Goal: Register for event/course

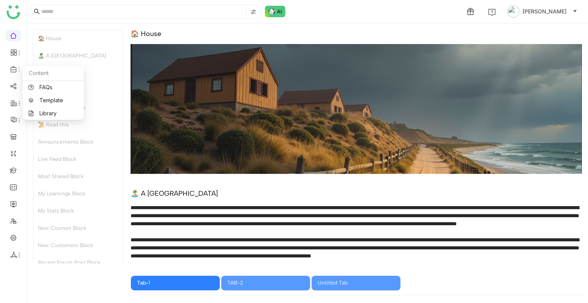
click at [11, 67] on icon at bounding box center [13, 69] width 7 height 7
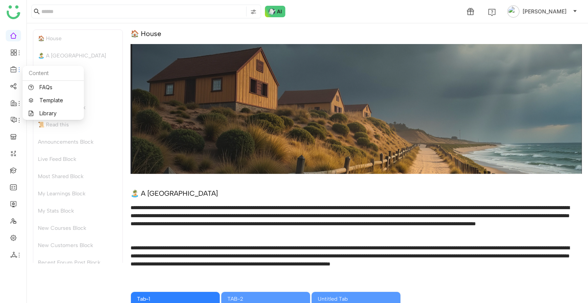
click at [11, 67] on icon at bounding box center [13, 69] width 7 height 7
click at [15, 172] on link at bounding box center [13, 170] width 7 height 7
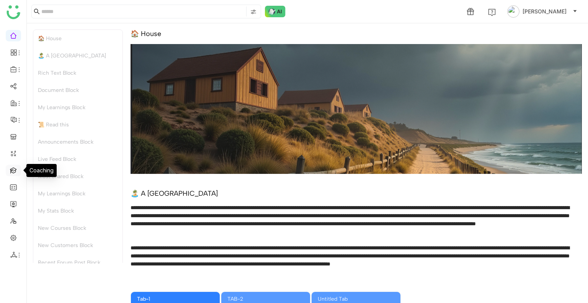
click at [15, 172] on link at bounding box center [13, 170] width 7 height 7
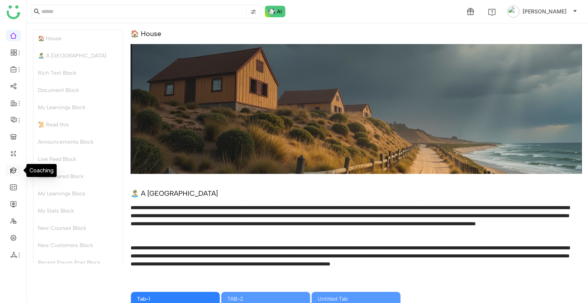
click at [15, 172] on link at bounding box center [13, 170] width 7 height 7
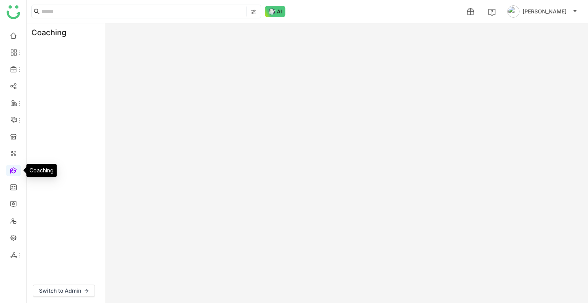
click at [15, 169] on link at bounding box center [13, 170] width 7 height 7
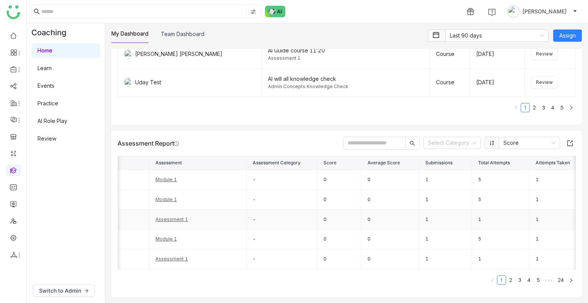
scroll to position [0, 136]
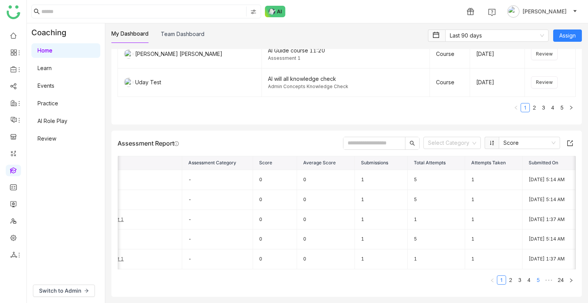
click at [534, 281] on link "5" at bounding box center [538, 280] width 8 height 8
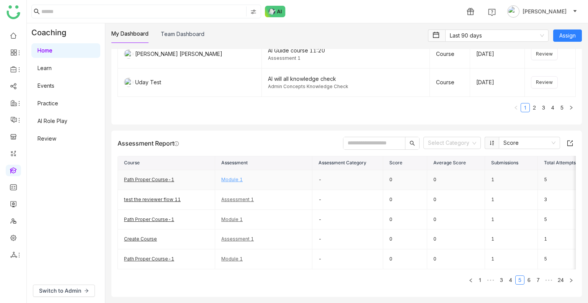
click at [229, 177] on link "Module 1" at bounding box center [231, 180] width 21 height 6
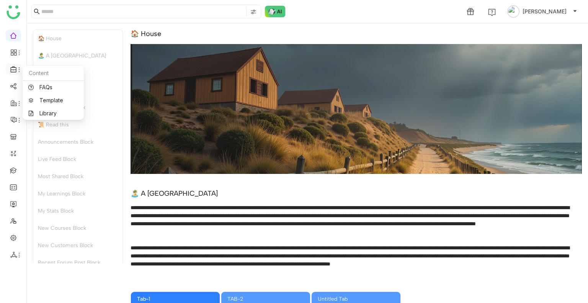
click at [12, 67] on icon at bounding box center [13, 69] width 7 height 7
click at [14, 51] on icon at bounding box center [13, 52] width 7 height 7
click at [12, 173] on link at bounding box center [13, 170] width 7 height 7
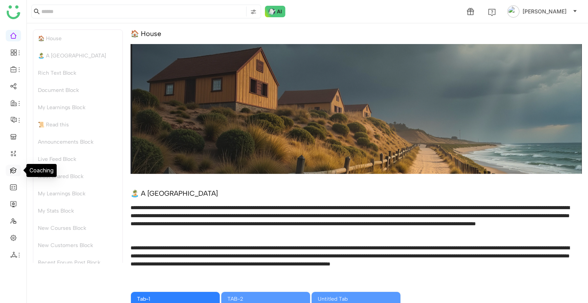
click at [12, 173] on link at bounding box center [13, 170] width 7 height 7
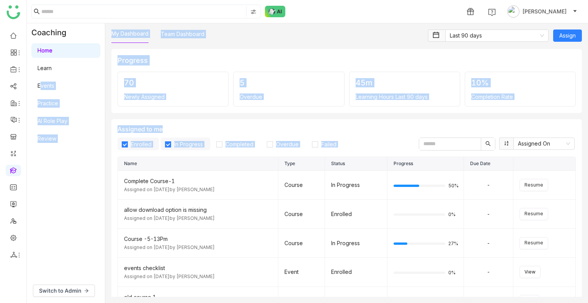
drag, startPoint x: 231, startPoint y: 218, endPoint x: 92, endPoint y: 90, distance: 189.1
click at [54, 89] on link "Events" at bounding box center [46, 85] width 17 height 7
click at [46, 111] on link "Library" at bounding box center [53, 113] width 50 height 5
click at [46, 108] on body "1 Uday Bhanu Coaching Home Learn Events Practice AI Role Play Review Switch to …" at bounding box center [294, 151] width 588 height 303
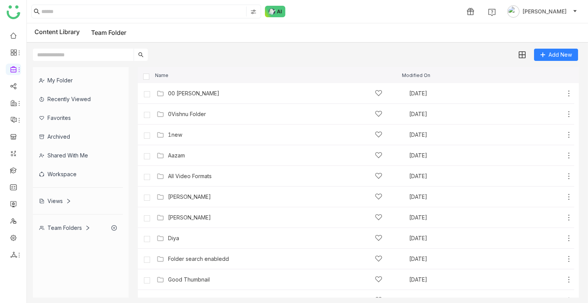
scroll to position [261, 0]
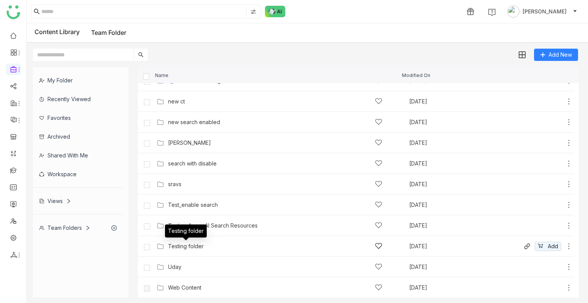
click at [199, 247] on div "Testing folder" at bounding box center [186, 246] width 36 height 6
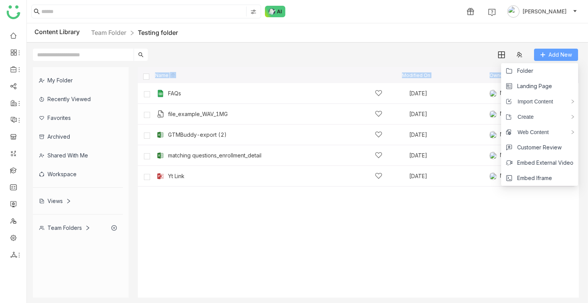
click at [550, 57] on span "Add New" at bounding box center [560, 55] width 23 height 8
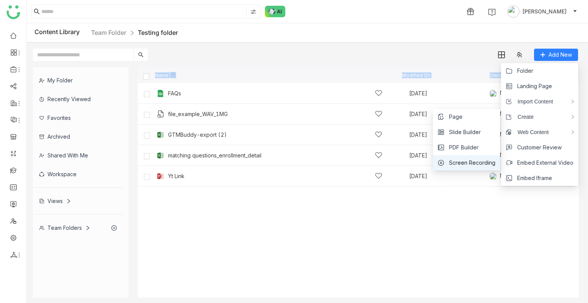
click at [467, 159] on span "Screen Recording" at bounding box center [472, 163] width 46 height 8
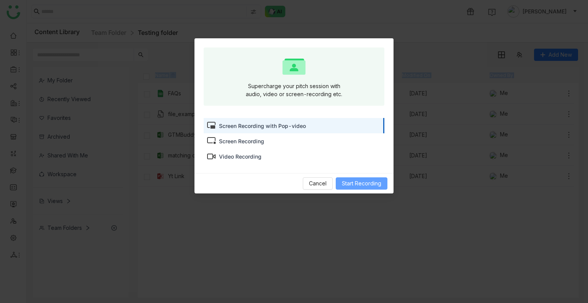
click at [354, 178] on button "Start Recording" at bounding box center [362, 183] width 52 height 12
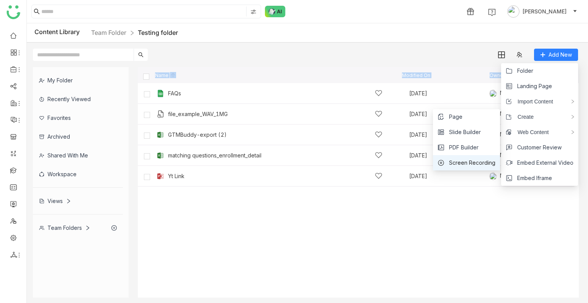
click at [473, 161] on span "Screen Recording" at bounding box center [472, 163] width 46 height 8
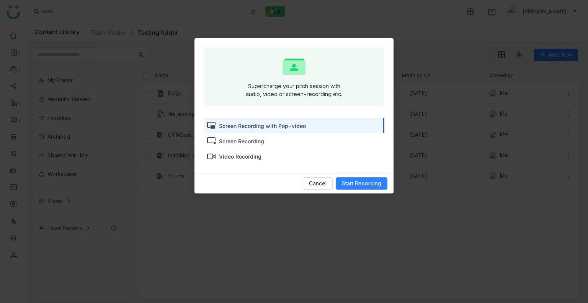
click at [253, 144] on div "Screen Recording" at bounding box center [241, 141] width 45 height 8
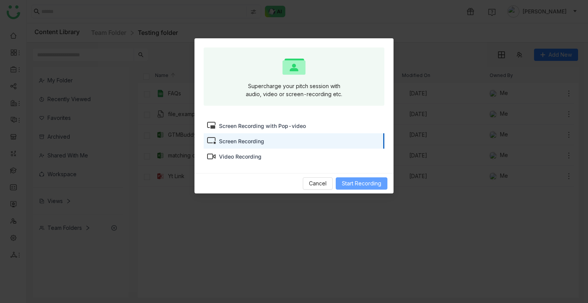
click at [359, 183] on span "Start Recording" at bounding box center [361, 183] width 39 height 8
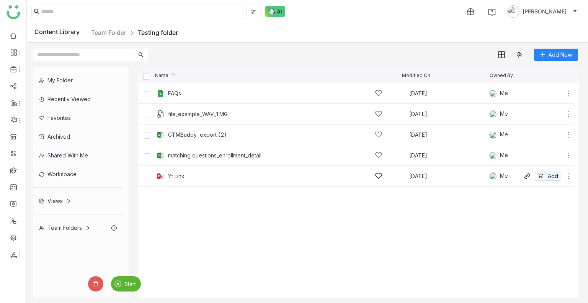
click at [226, 185] on div "Yt Link Aug 7, 2025 Me Add" at bounding box center [356, 176] width 436 height 21
click at [214, 181] on div "Yt Link Aug 7, 2025 Me Add" at bounding box center [364, 176] width 418 height 12
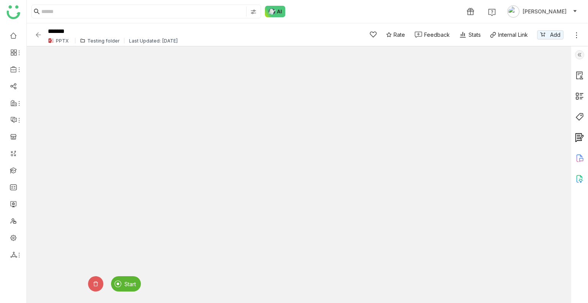
click at [37, 33] on img at bounding box center [38, 35] width 8 height 8
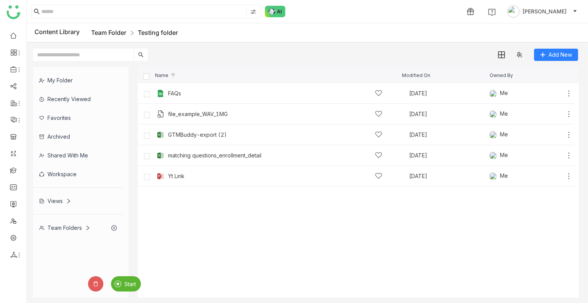
click at [113, 30] on link "Team Folder" at bounding box center [108, 33] width 35 height 8
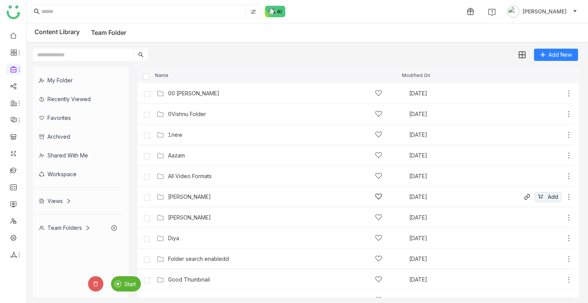
scroll to position [225, 0]
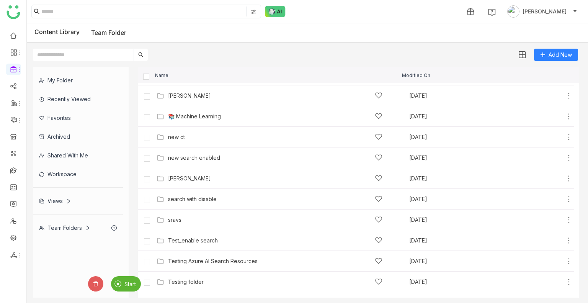
click at [129, 277] on div "Start" at bounding box center [126, 283] width 30 height 15
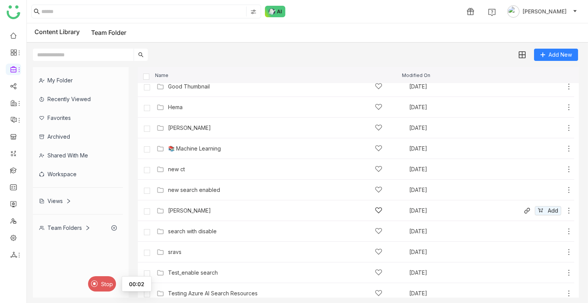
scroll to position [261, 0]
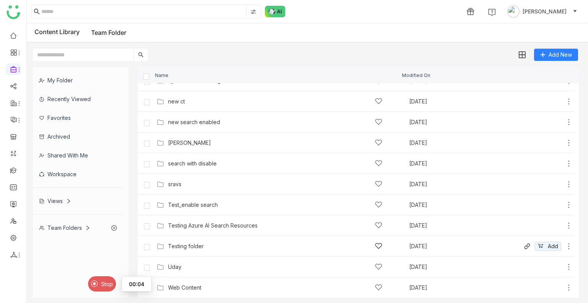
click at [206, 252] on div "Testing folder Aug 7, 2025 Add" at bounding box center [356, 246] width 436 height 21
click at [198, 246] on div "Testing folder" at bounding box center [186, 246] width 36 height 6
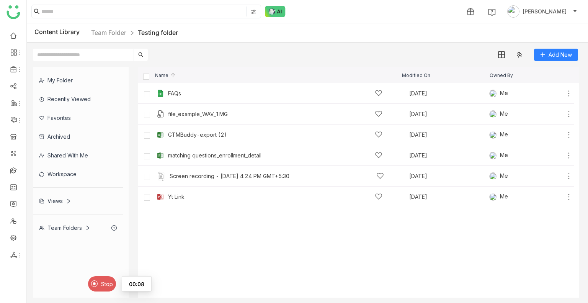
click at [198, 246] on cdk-virtual-scroll-viewport "FAQs Aug 4, 2025 Me Add file_example_WAV_1MG Aug 12, 2025 Me Add GTMBuddy-expor…" at bounding box center [358, 190] width 441 height 214
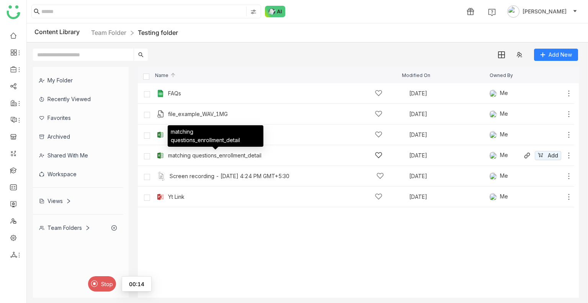
click at [183, 152] on div "matching questions_enrollment_detail" at bounding box center [216, 138] width 96 height 27
click at [185, 155] on div "matching questions_enrollment_detail" at bounding box center [214, 155] width 93 height 6
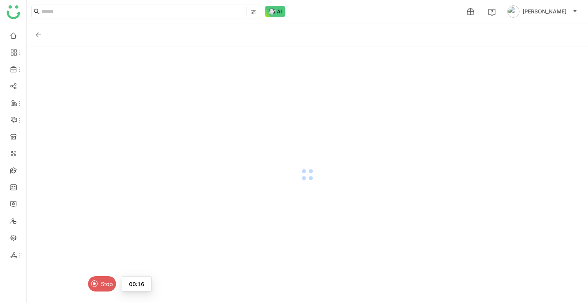
click at [185, 155] on div at bounding box center [307, 174] width 561 height 257
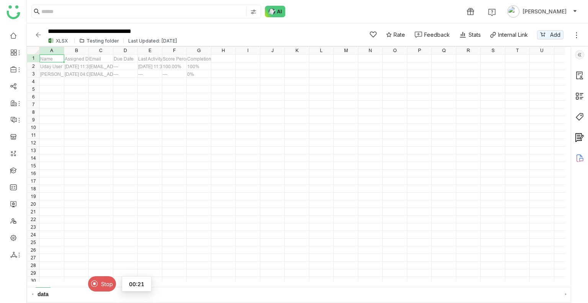
click at [38, 39] on div "**********" at bounding box center [193, 34] width 318 height 21
click at [37, 33] on img at bounding box center [38, 35] width 8 height 8
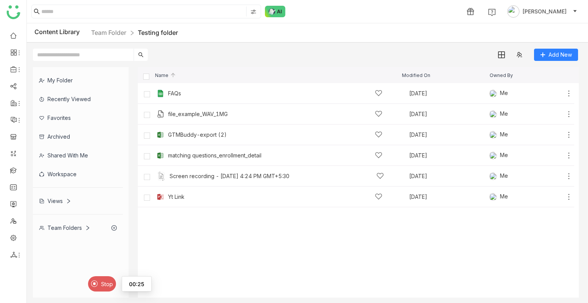
click at [105, 283] on span "Stop" at bounding box center [107, 284] width 12 height 7
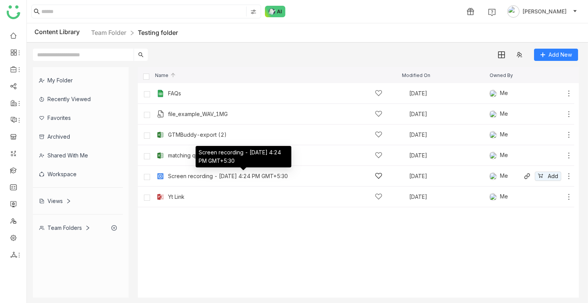
click at [192, 173] on div "Screen recording - [DATE] 4:24 PM GMT+5:30" at bounding box center [228, 176] width 120 height 6
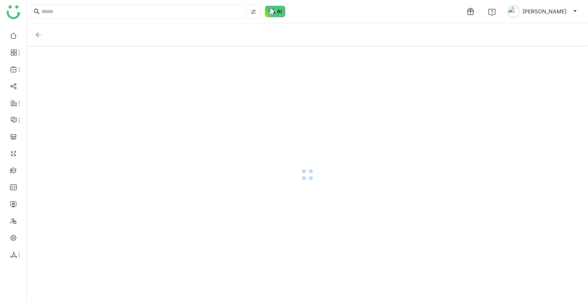
click at [192, 173] on div at bounding box center [307, 174] width 561 height 257
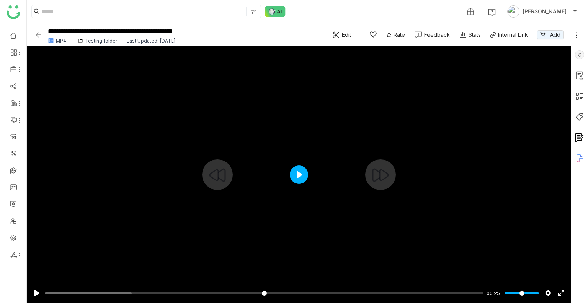
click at [300, 167] on button "Play" at bounding box center [299, 174] width 18 height 18
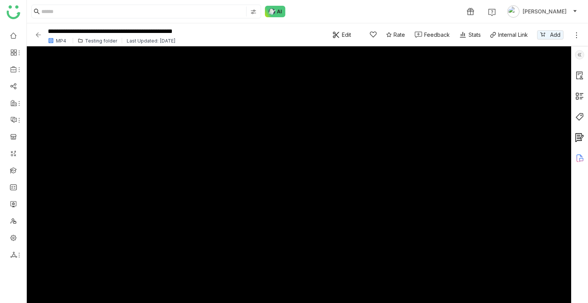
click at [577, 53] on img at bounding box center [579, 54] width 9 height 9
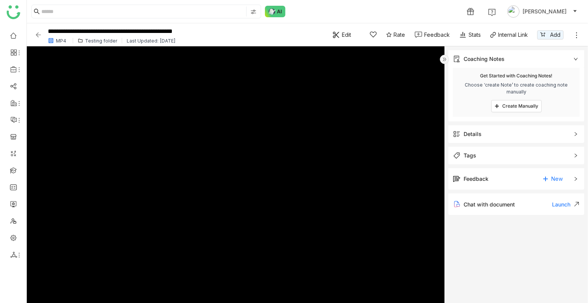
click at [446, 58] on img at bounding box center [444, 59] width 9 height 9
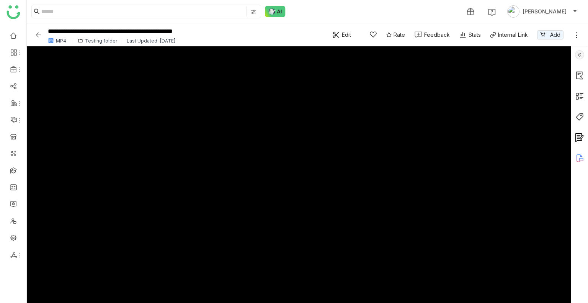
type input "***"
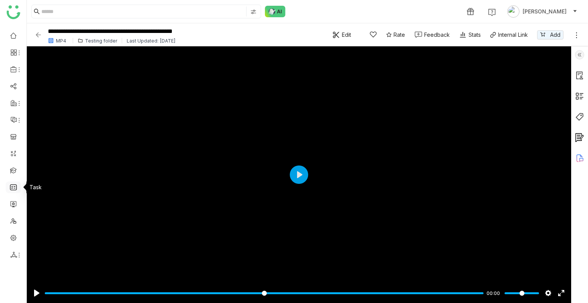
click at [12, 187] on link at bounding box center [13, 186] width 7 height 7
click at [13, 168] on link at bounding box center [13, 170] width 7 height 7
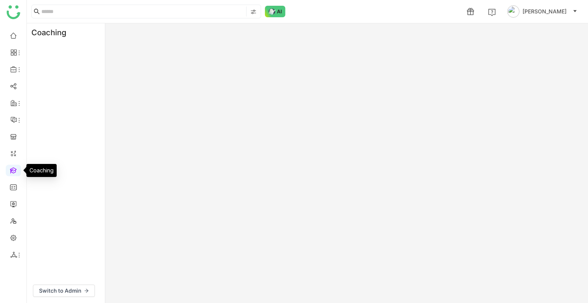
click at [13, 168] on link at bounding box center [13, 170] width 7 height 7
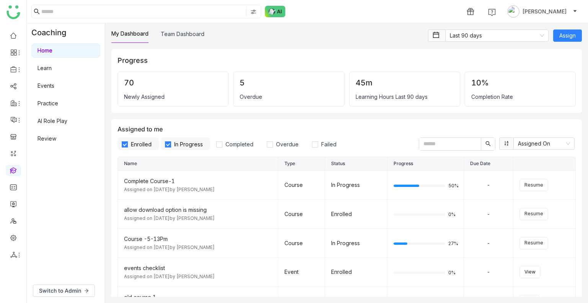
click at [55, 103] on link "Practice" at bounding box center [48, 103] width 21 height 7
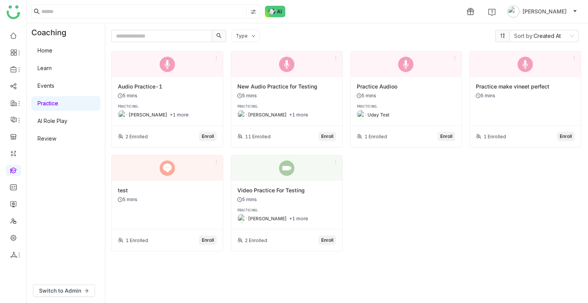
click at [448, 135] on span "Enroll" at bounding box center [446, 136] width 12 height 7
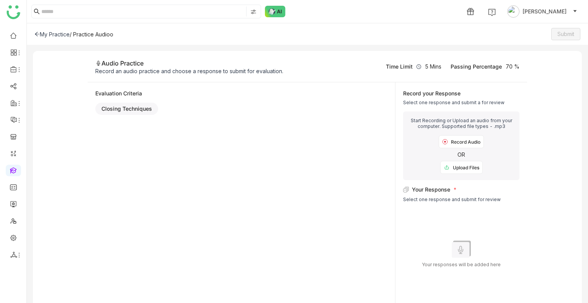
click at [448, 139] on div "Record Audio" at bounding box center [461, 141] width 45 height 13
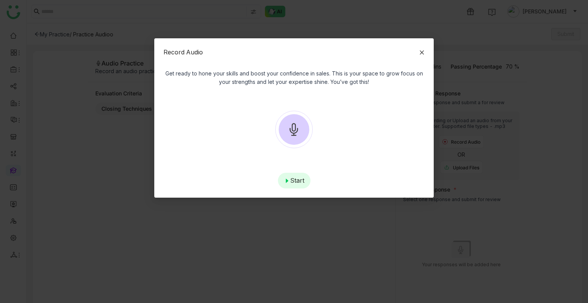
click at [294, 176] on div "Start" at bounding box center [294, 181] width 33 height 16
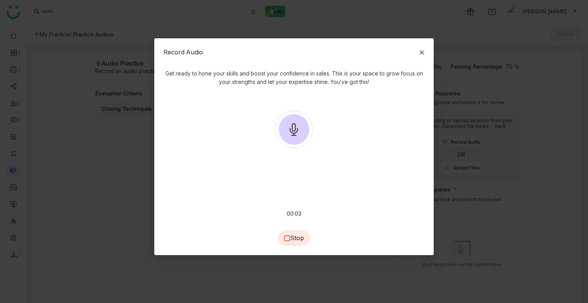
click at [296, 234] on div "Stop" at bounding box center [294, 238] width 32 height 16
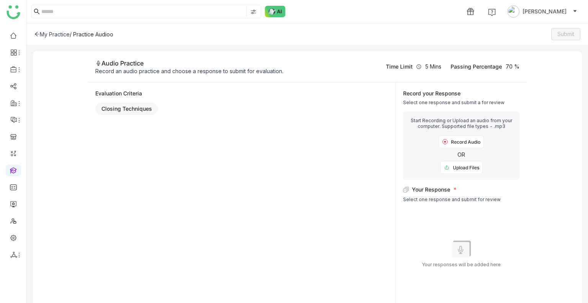
click at [449, 165] on div "Upload Files" at bounding box center [461, 167] width 42 height 13
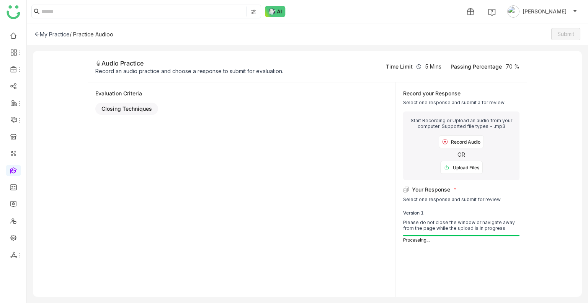
click at [58, 36] on div "My Practice" at bounding box center [51, 34] width 35 height 7
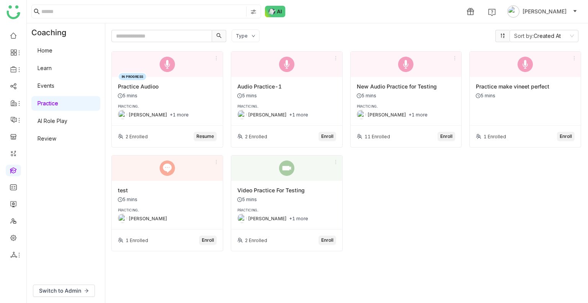
click at [207, 135] on span "Resume" at bounding box center [205, 136] width 18 height 7
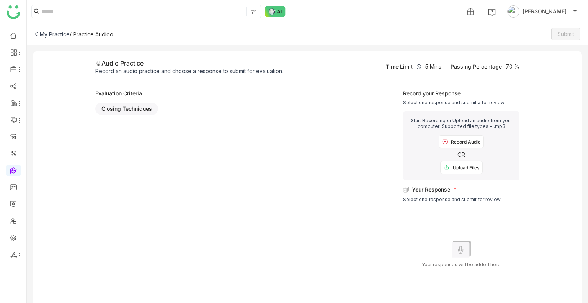
click at [448, 169] on div "Upload Files" at bounding box center [461, 167] width 42 height 13
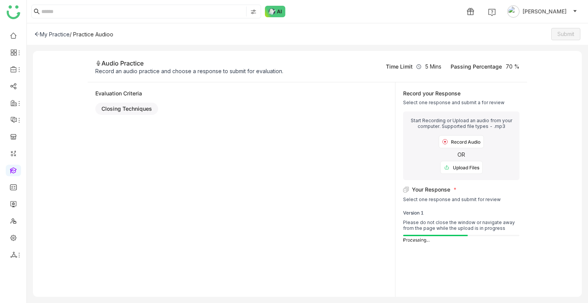
click at [346, 152] on div "Evaluation Criteria Closing Techniques" at bounding box center [241, 189] width 307 height 214
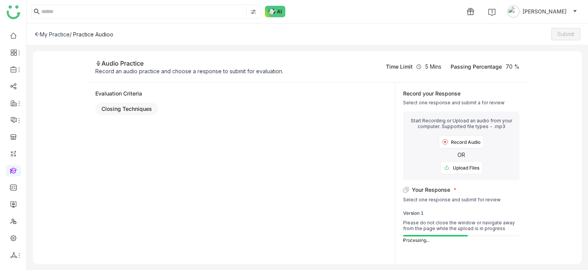
click at [37, 36] on icon at bounding box center [36, 33] width 5 height 5
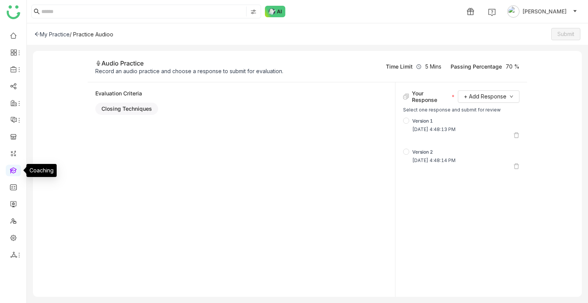
click at [11, 169] on link at bounding box center [13, 170] width 7 height 7
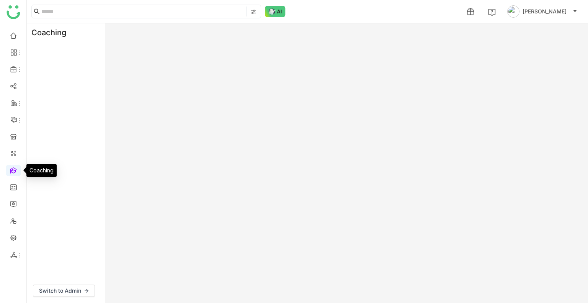
click at [11, 169] on link at bounding box center [13, 170] width 7 height 7
